Goal: Task Accomplishment & Management: Manage account settings

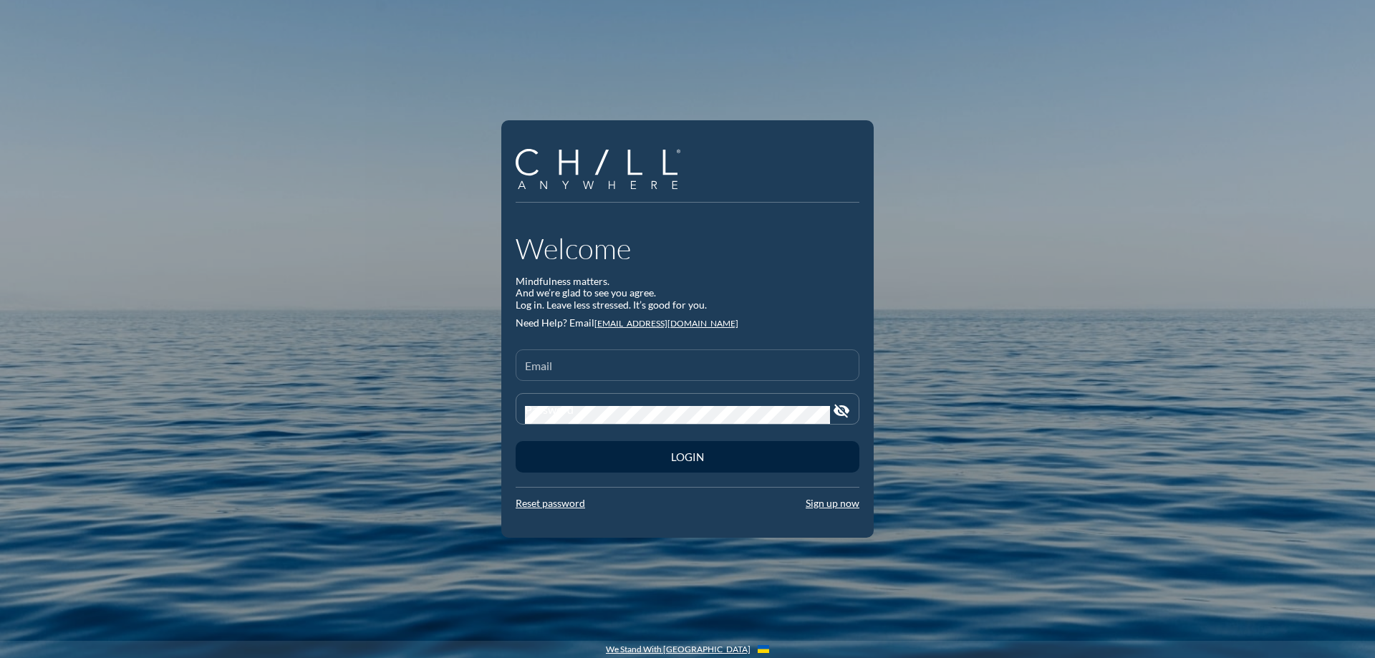
click at [653, 362] on input "Email" at bounding box center [687, 371] width 325 height 18
click at [606, 370] on input "Email" at bounding box center [687, 371] width 325 height 18
click at [549, 504] on link "Reset password" at bounding box center [550, 503] width 69 height 12
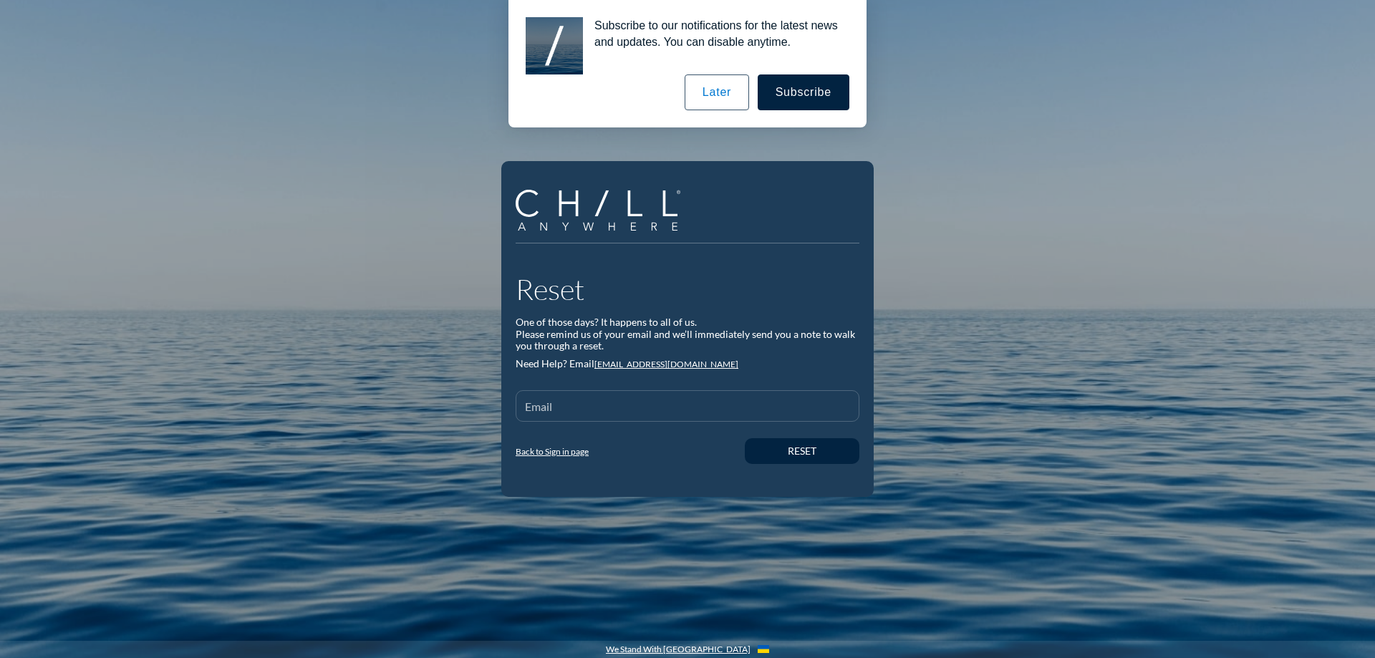
click at [585, 407] on input "Email" at bounding box center [687, 412] width 325 height 18
type input "[EMAIL_ADDRESS][DOMAIN_NAME]"
click at [834, 458] on button "Reset" at bounding box center [802, 451] width 115 height 26
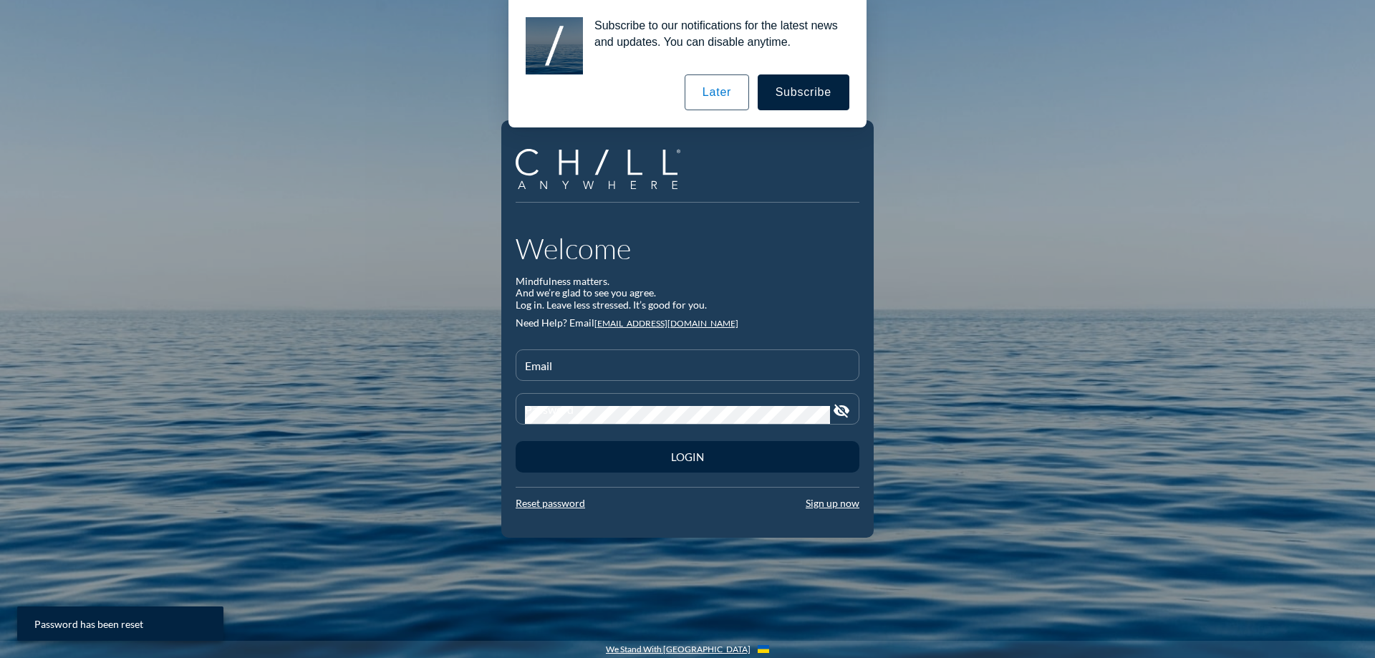
click at [712, 99] on button "Later" at bounding box center [717, 92] width 64 height 36
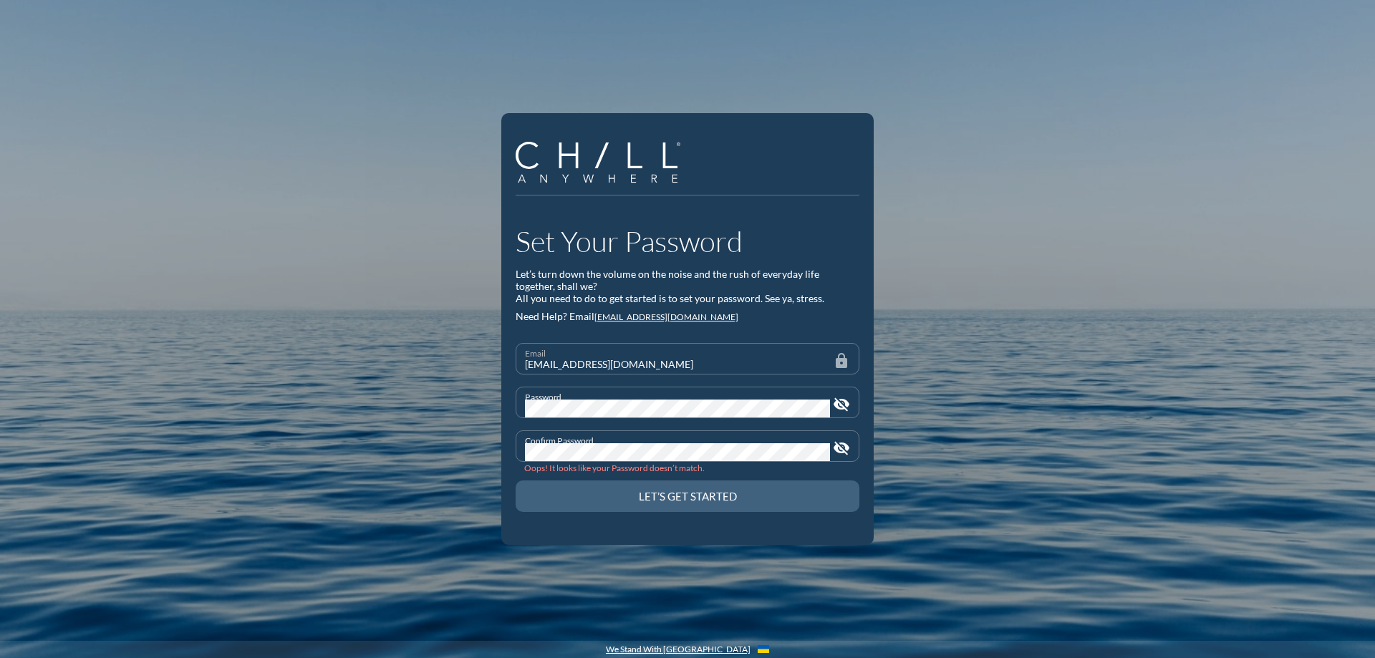
click at [642, 506] on button "Let’s Get Started" at bounding box center [688, 497] width 344 height 32
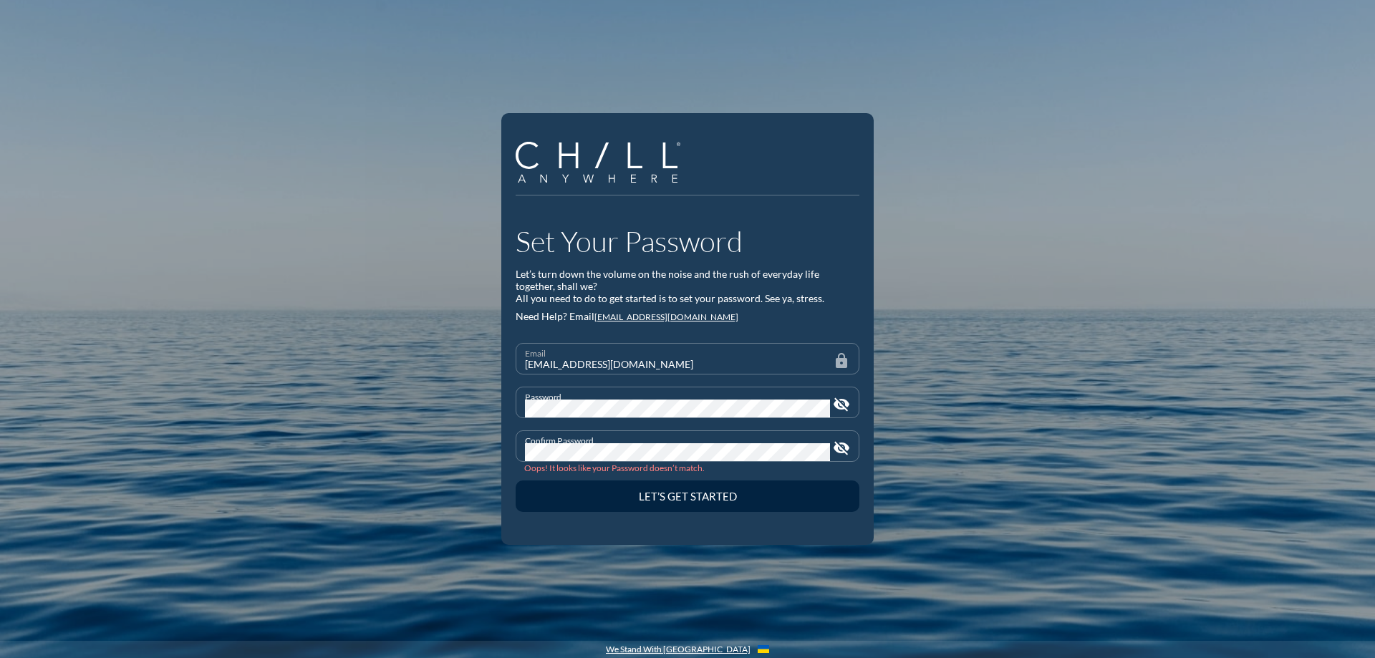
click at [841, 451] on icon "visibility_off" at bounding box center [841, 448] width 17 height 17
click at [839, 396] on icon "visibility_off" at bounding box center [841, 404] width 17 height 17
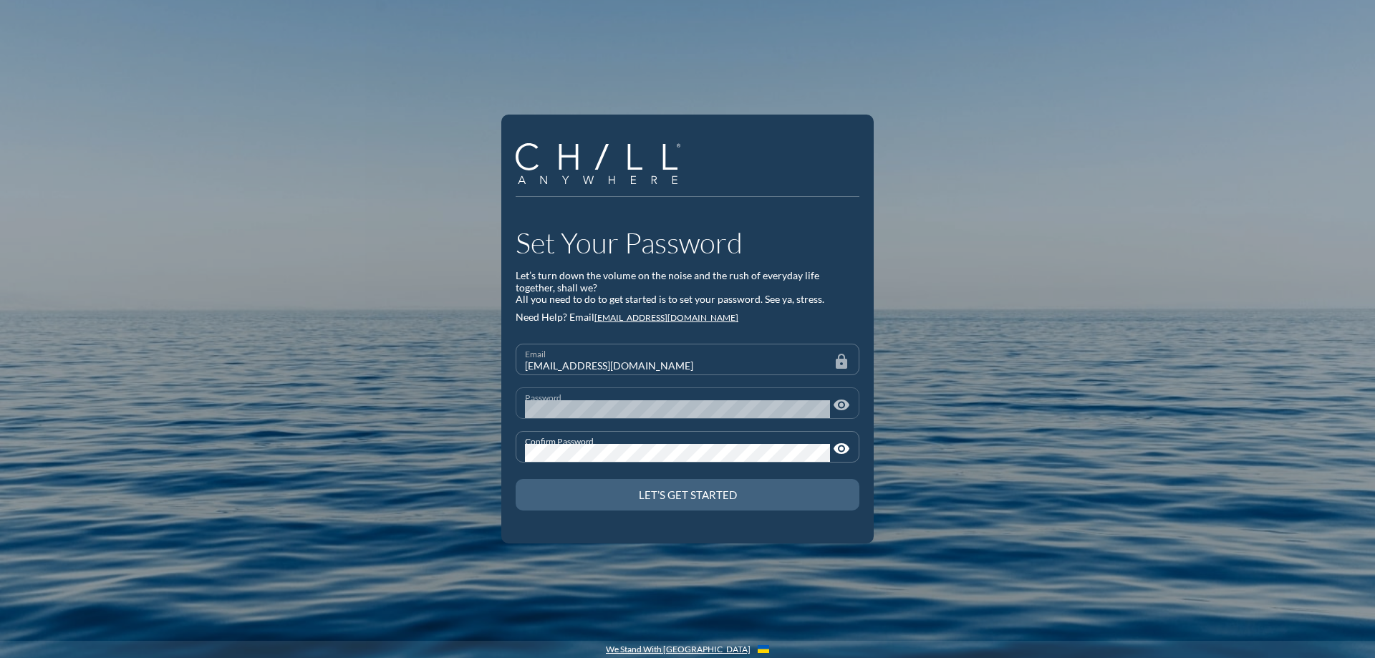
click at [643, 502] on button "Let’s Get Started" at bounding box center [688, 495] width 344 height 32
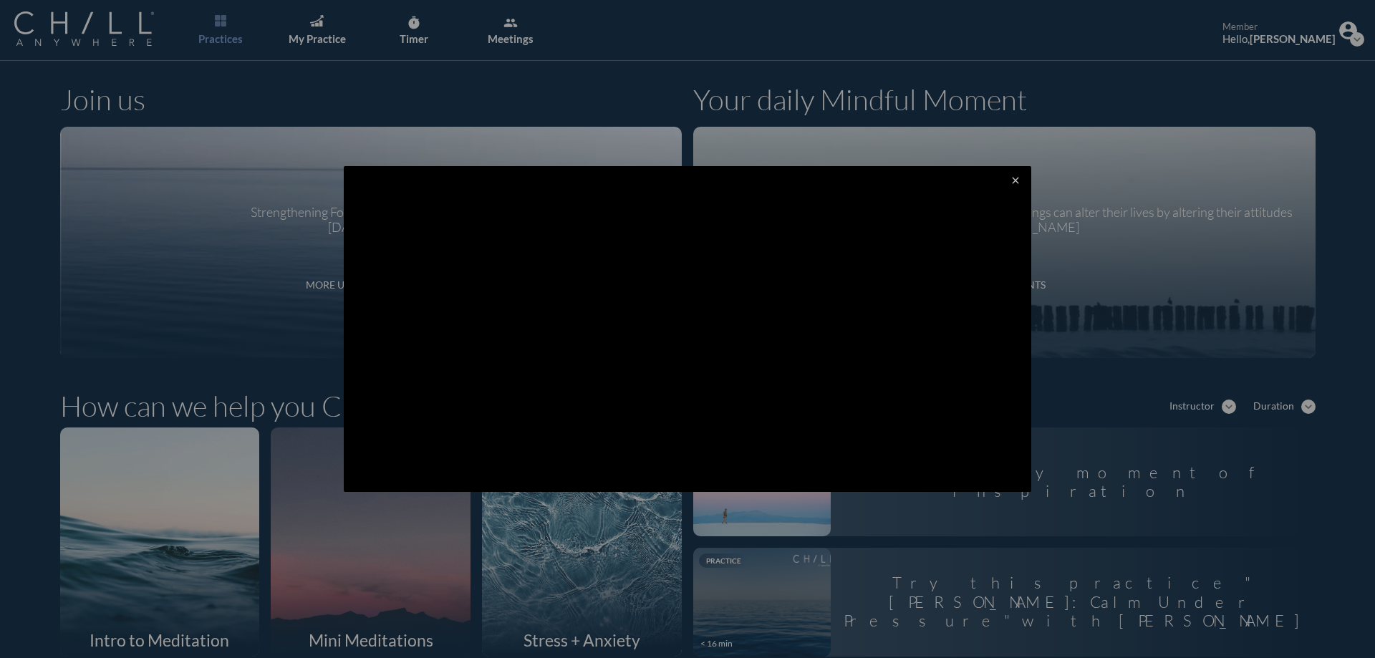
click at [1010, 180] on icon "close" at bounding box center [1015, 180] width 11 height 11
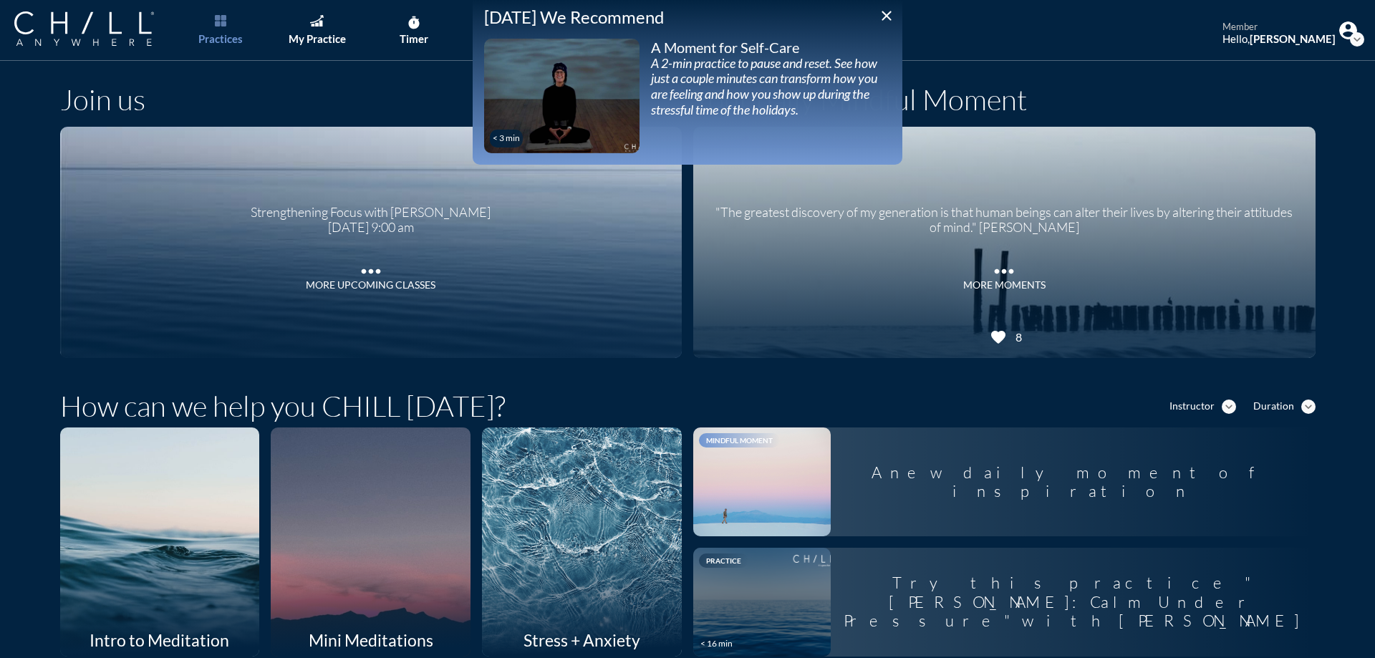
click at [883, 13] on icon "close" at bounding box center [886, 15] width 17 height 17
